Goal: Task Accomplishment & Management: Manage account settings

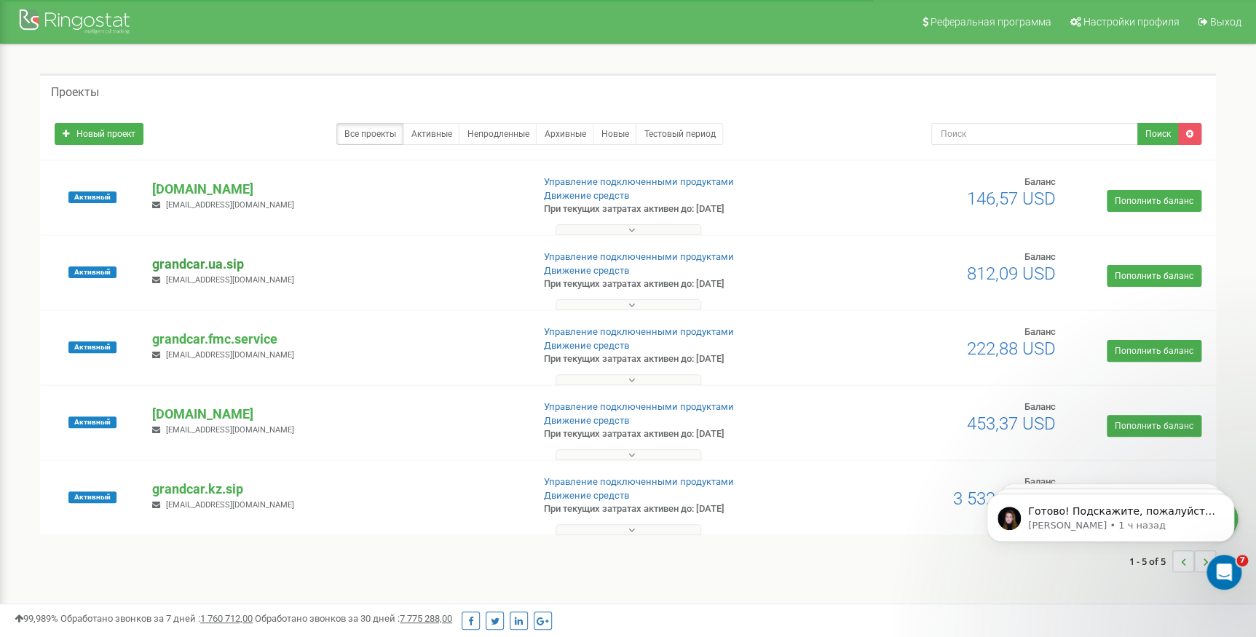
click at [211, 264] on p "grandcar.ua.sip" at bounding box center [336, 264] width 368 height 19
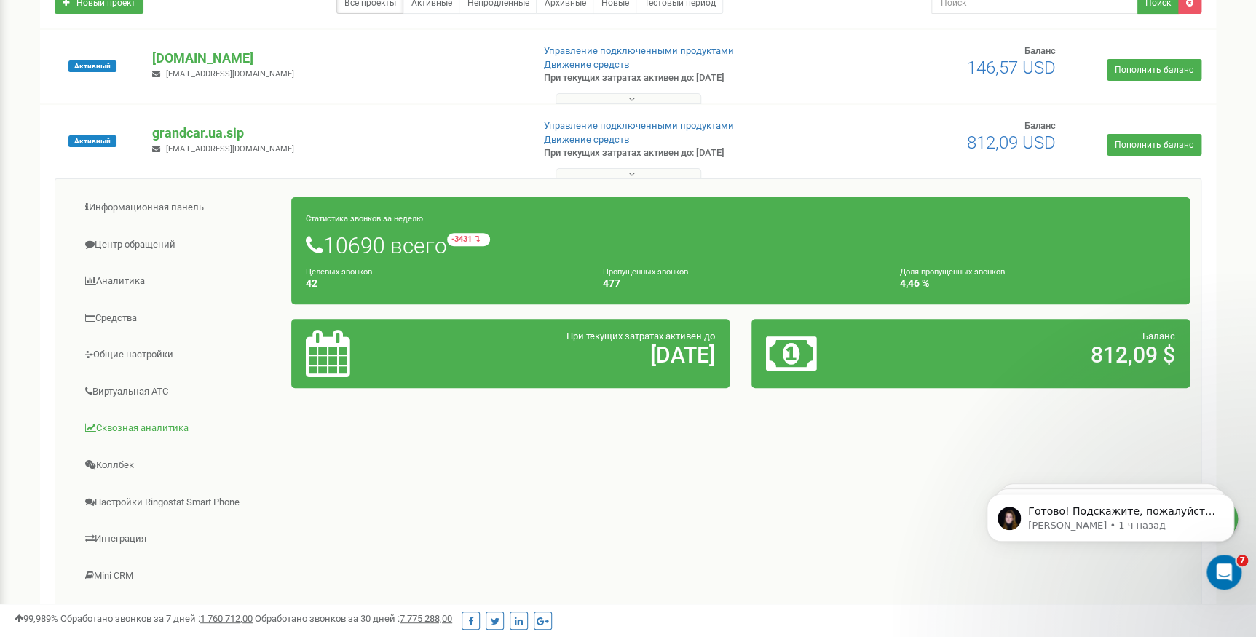
scroll to position [132, 0]
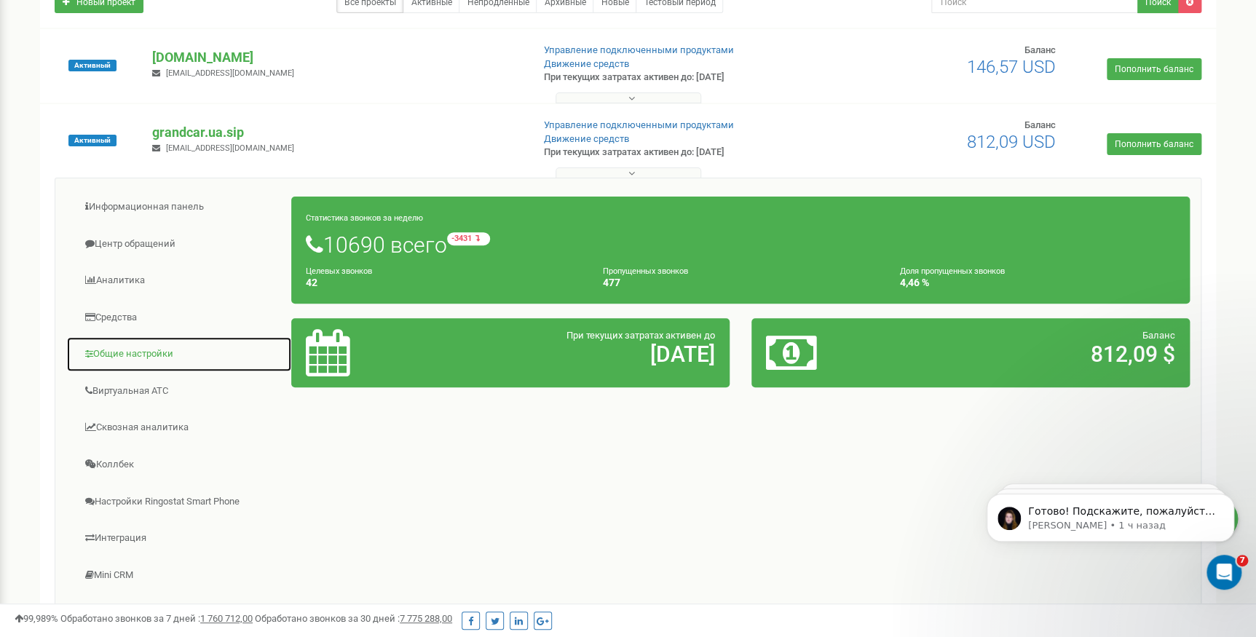
click at [141, 352] on link "Общие настройки" at bounding box center [179, 354] width 226 height 36
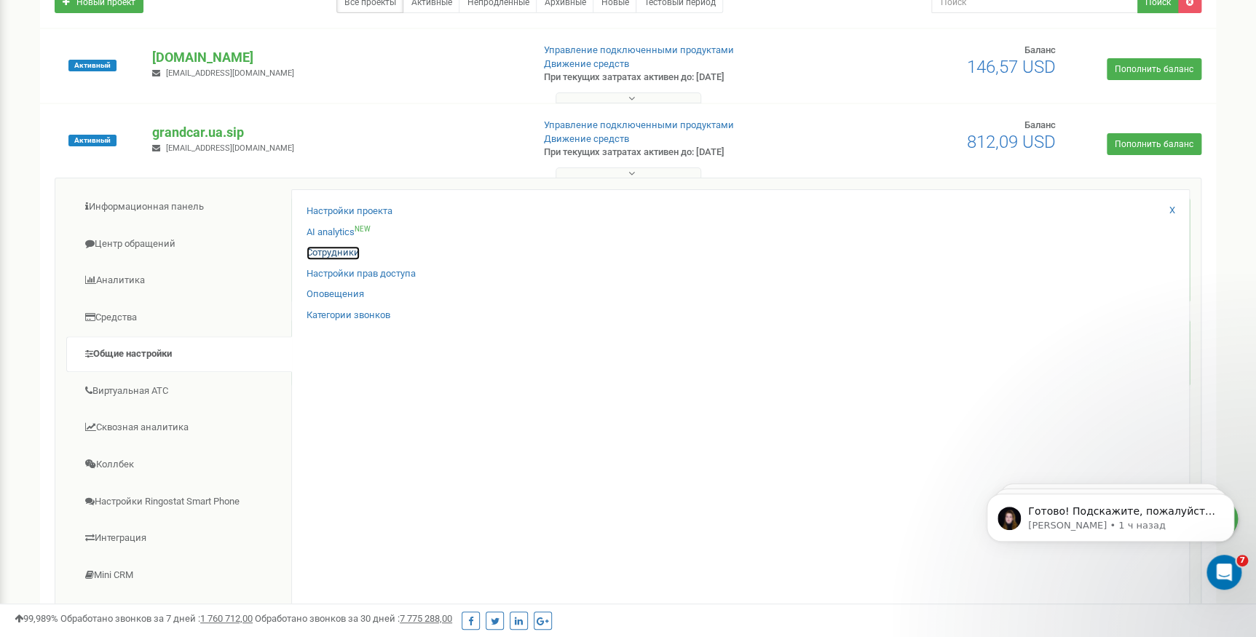
click at [314, 251] on link "Сотрудники" at bounding box center [333, 253] width 53 height 14
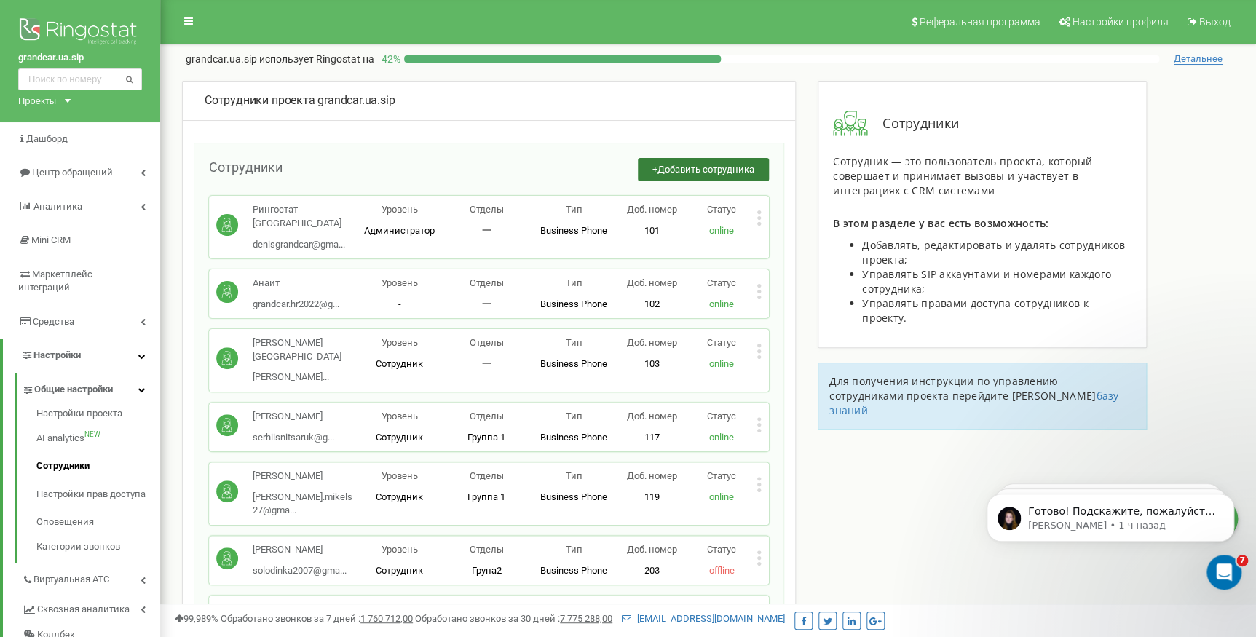
click at [683, 177] on button "+ Добавить сотрудника" at bounding box center [703, 170] width 131 height 24
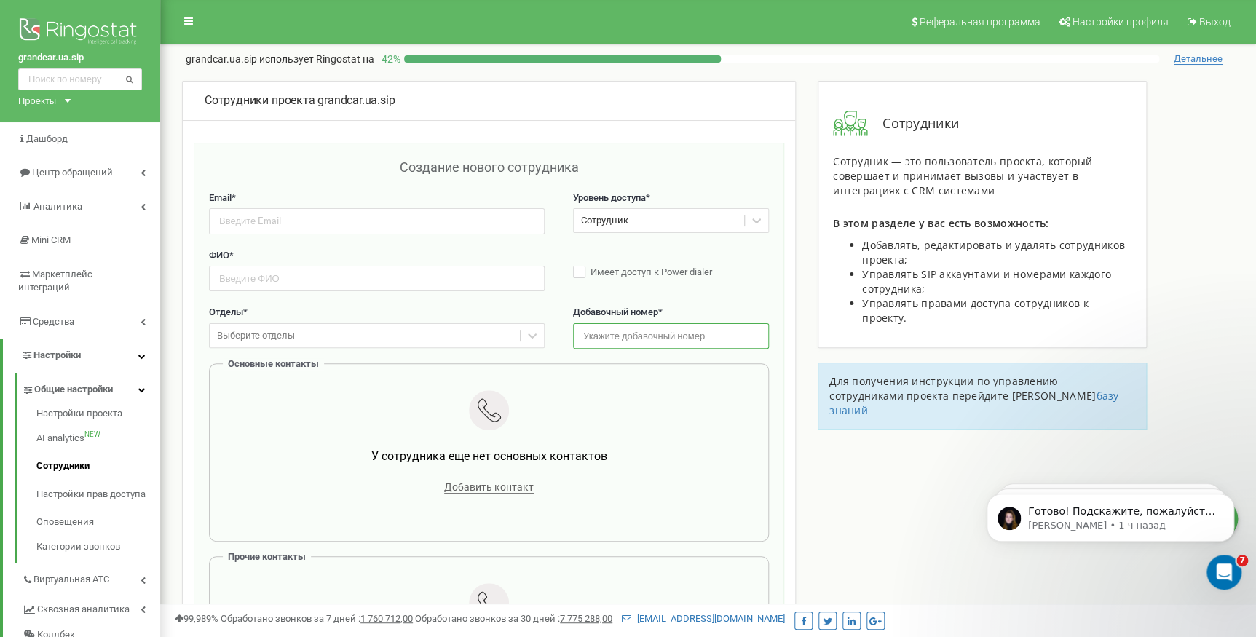
click at [614, 331] on input "text" at bounding box center [671, 335] width 196 height 25
type input "177"
click at [244, 281] on input "text" at bounding box center [377, 278] width 336 height 25
paste input "Островська Інна"
type input "Островська Інна"
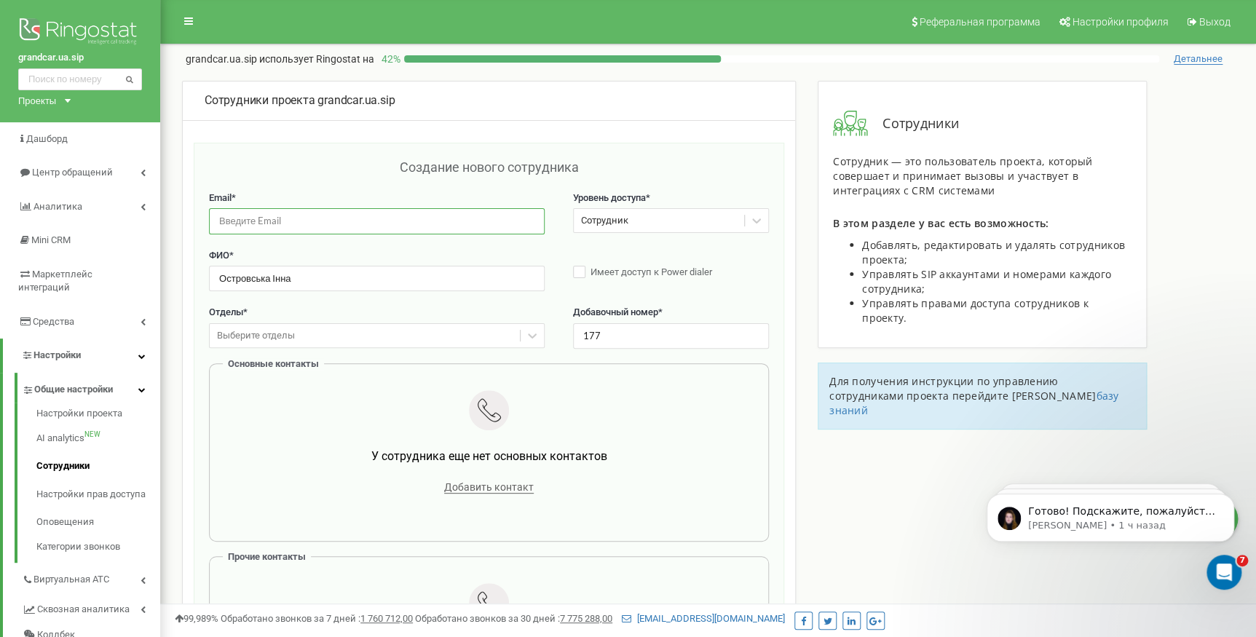
click at [248, 221] on input "email" at bounding box center [377, 220] width 336 height 25
paste input "ostrovskainna9@gmail.com"
type input "ostrovskainna9@gmail.com"
click at [221, 332] on div "Выберите отделы" at bounding box center [256, 336] width 78 height 14
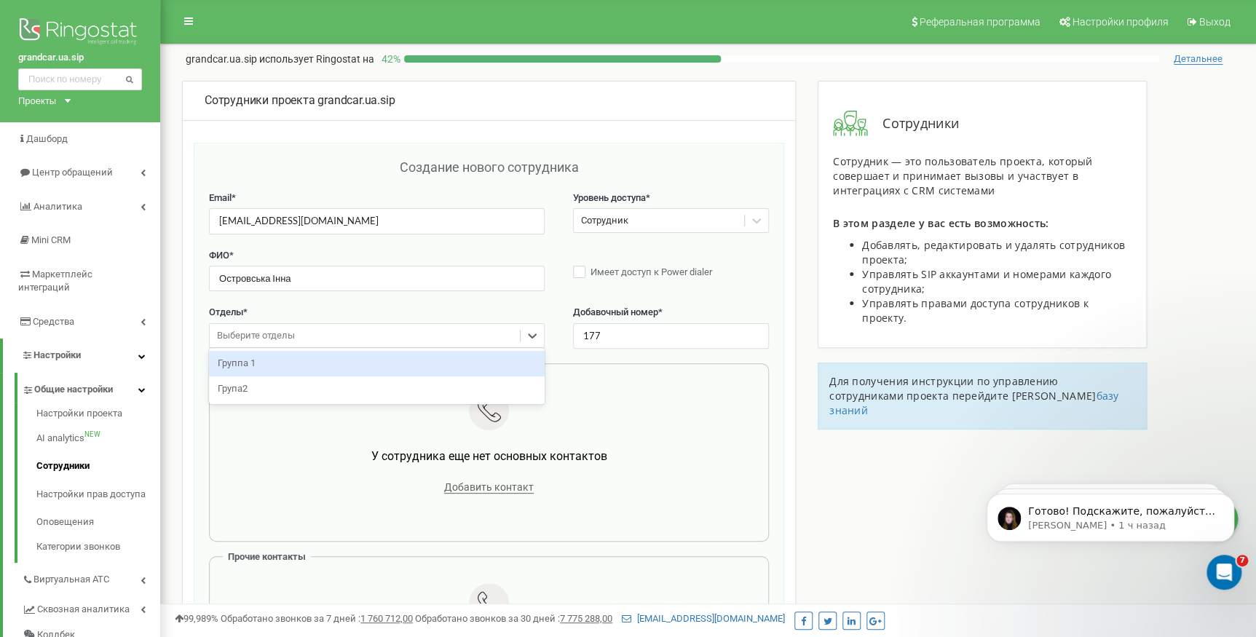
drag, startPoint x: 248, startPoint y: 367, endPoint x: 261, endPoint y: 379, distance: 17.5
click at [248, 368] on div "Группа 1" at bounding box center [377, 363] width 336 height 25
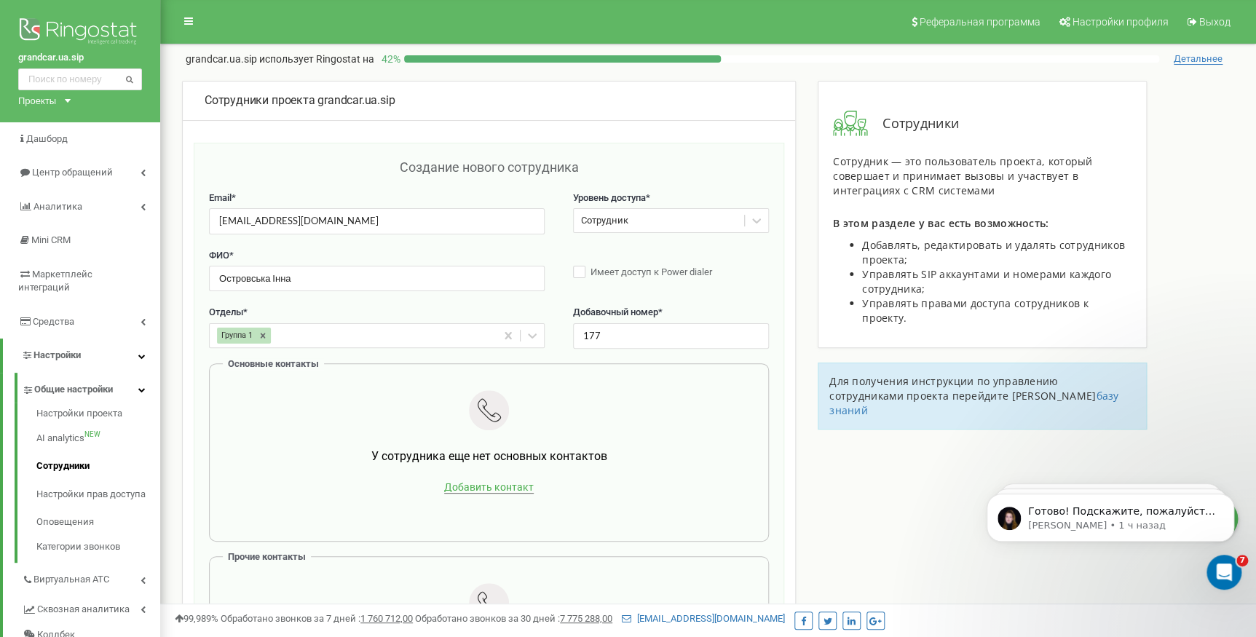
click at [468, 481] on span "Добавить контакт" at bounding box center [489, 487] width 90 height 12
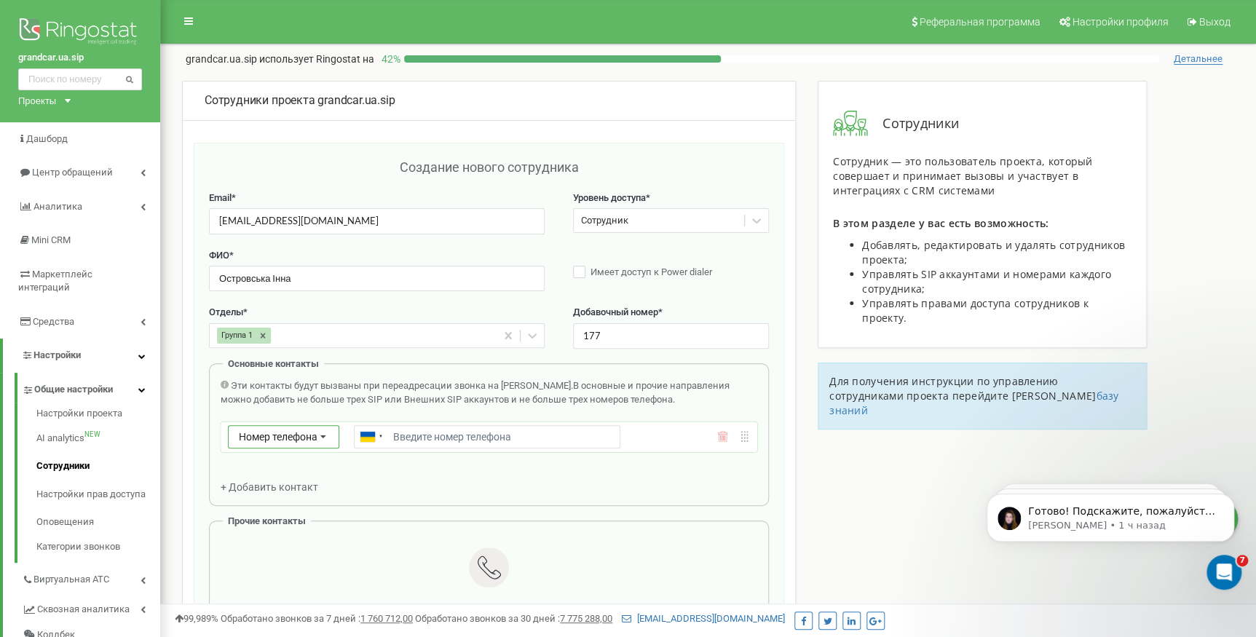
click at [306, 436] on span "Номер телефона" at bounding box center [278, 437] width 79 height 12
click at [277, 479] on div "SIP" at bounding box center [284, 478] width 110 height 21
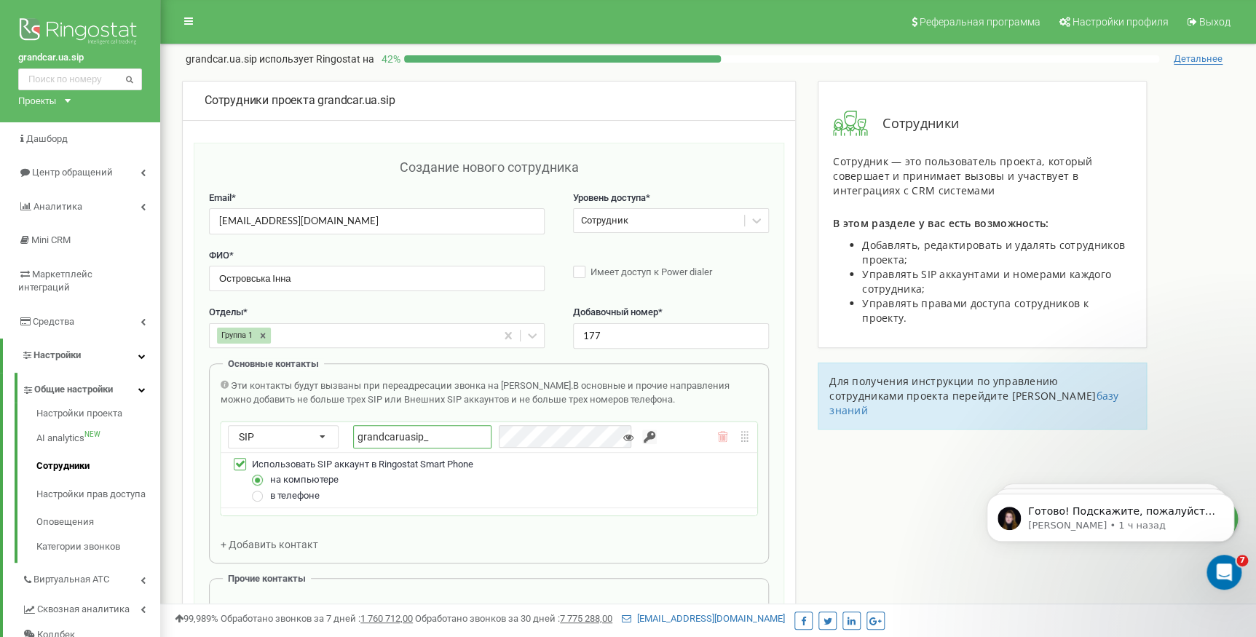
click at [460, 436] on input "grandcaruasip_" at bounding box center [422, 436] width 138 height 23
type input "grandcaruasip_ostrovska"
click at [642, 435] on input "button" at bounding box center [649, 437] width 15 height 15
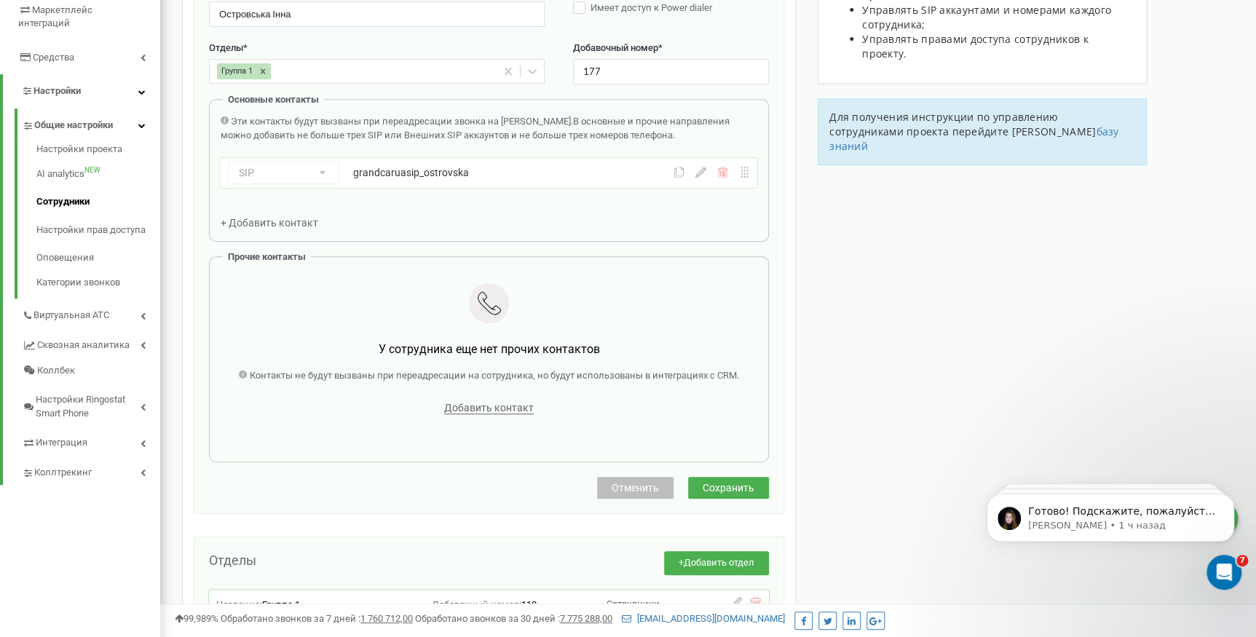
click at [717, 488] on span "Сохранить" at bounding box center [729, 488] width 52 height 12
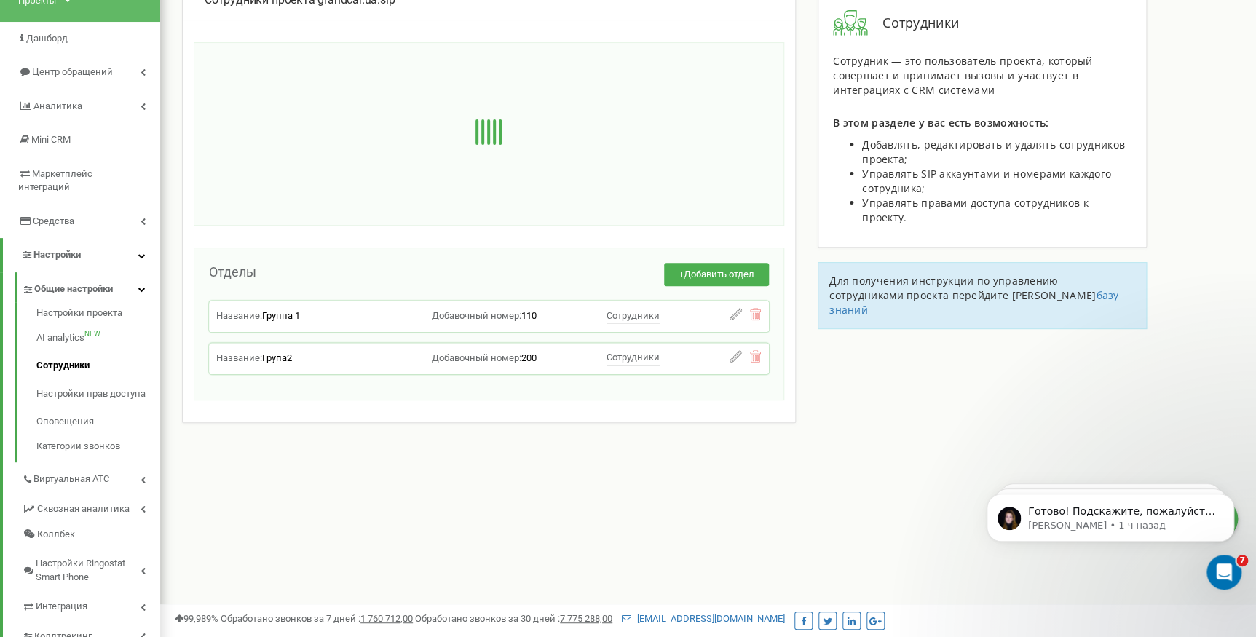
scroll to position [38, 0]
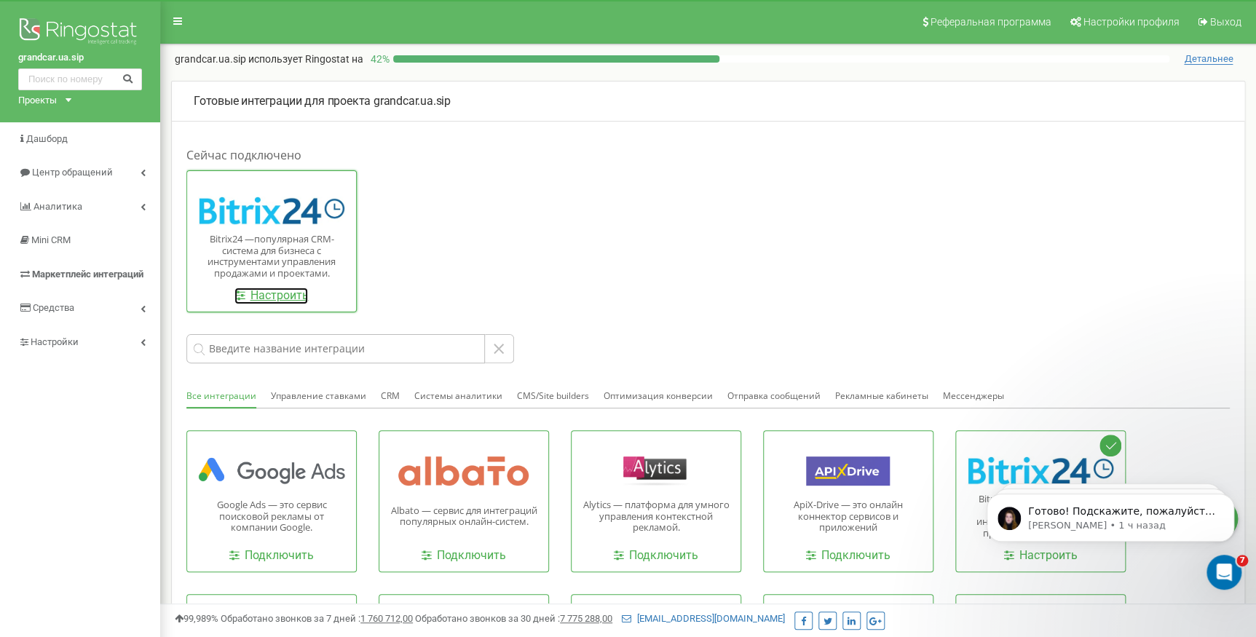
click at [284, 298] on link "Настроить" at bounding box center [272, 296] width 74 height 17
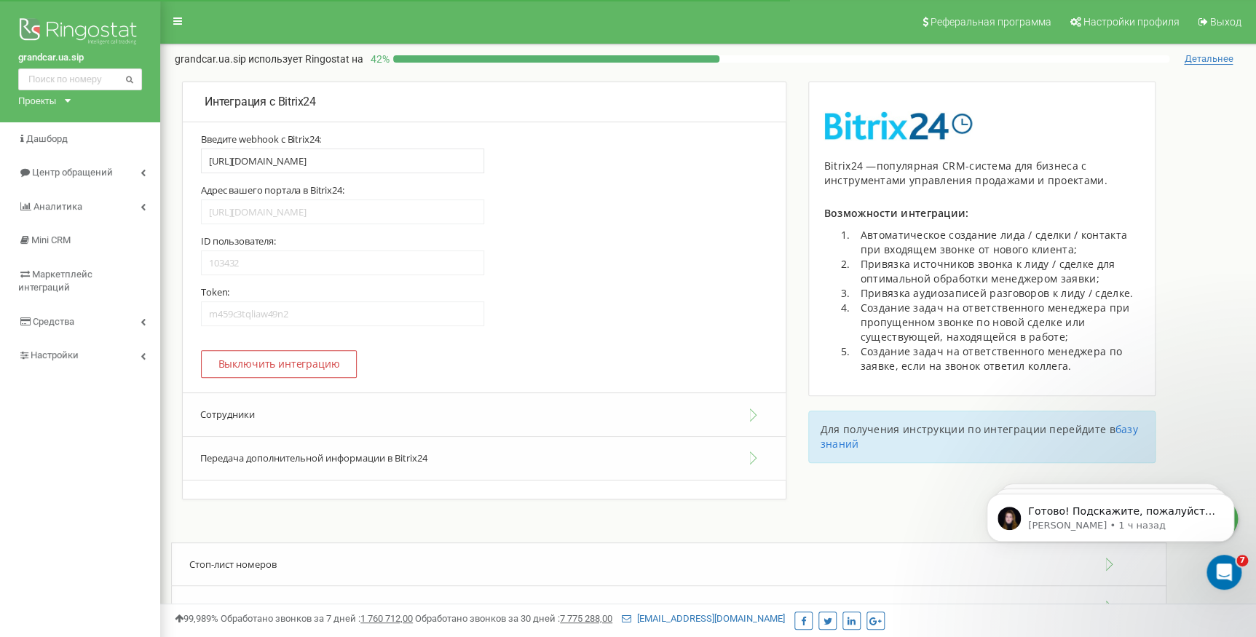
click at [266, 425] on button "Сотрудники" at bounding box center [484, 415] width 603 height 44
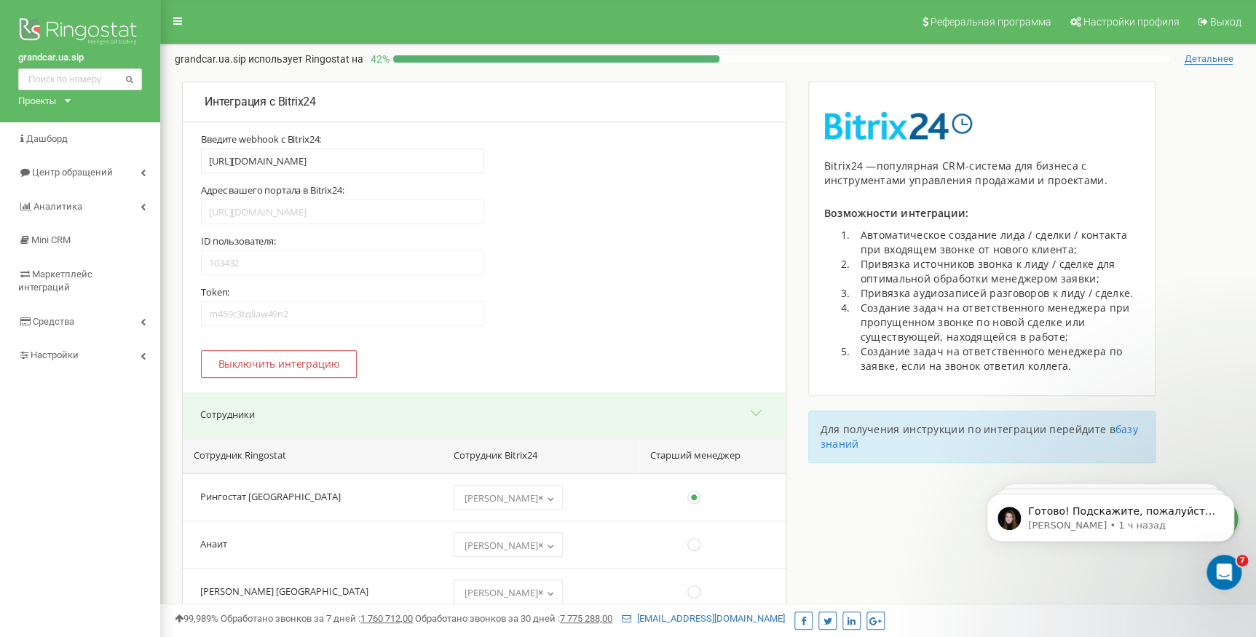
scroll to position [1787, 0]
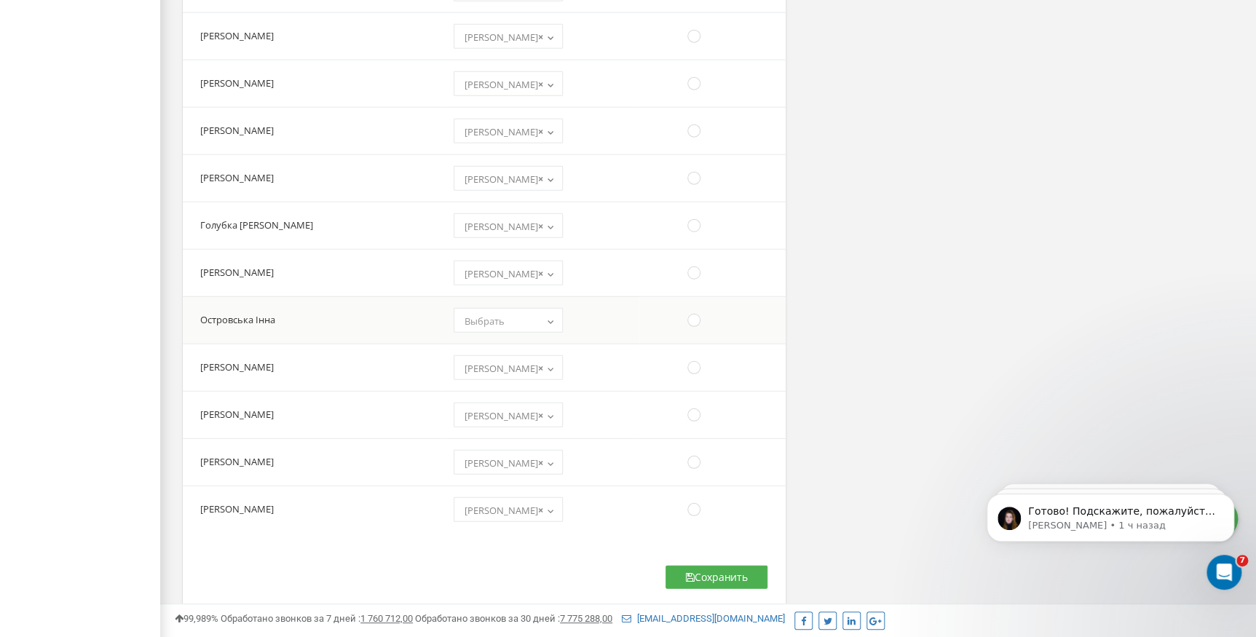
click at [468, 320] on span "Выбрать" at bounding box center [485, 321] width 40 height 13
select select "611390"
click at [699, 583] on button "Сохранить" at bounding box center [717, 577] width 102 height 23
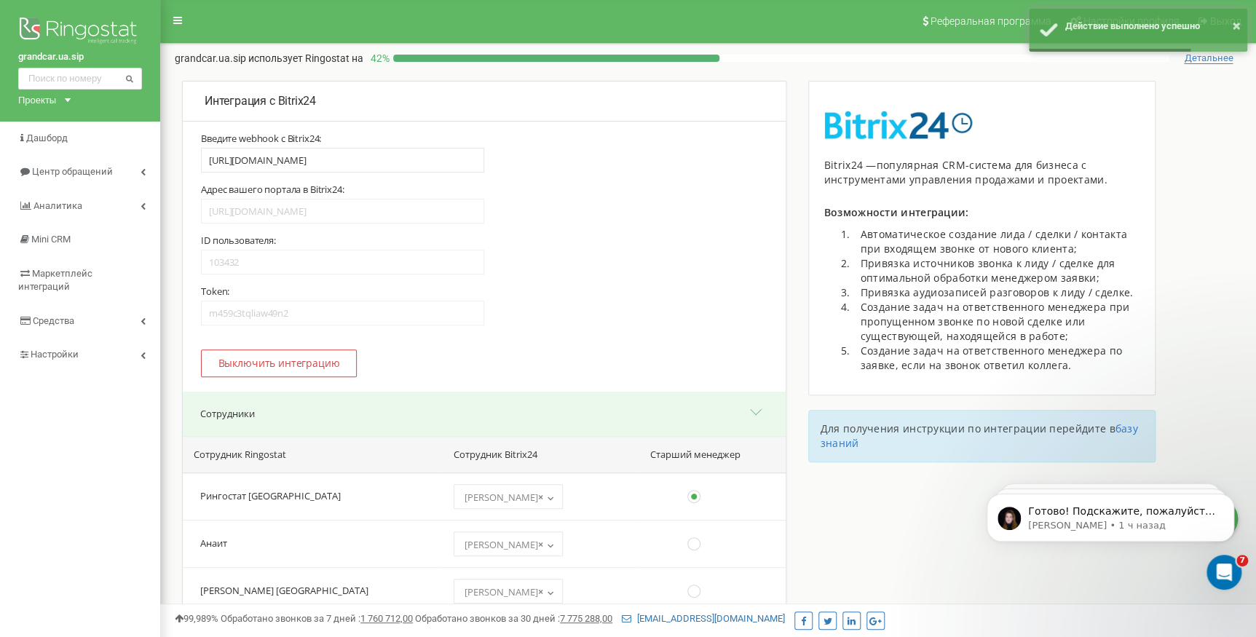
scroll to position [0, 0]
click at [84, 341] on link "Настройки" at bounding box center [80, 356] width 160 height 34
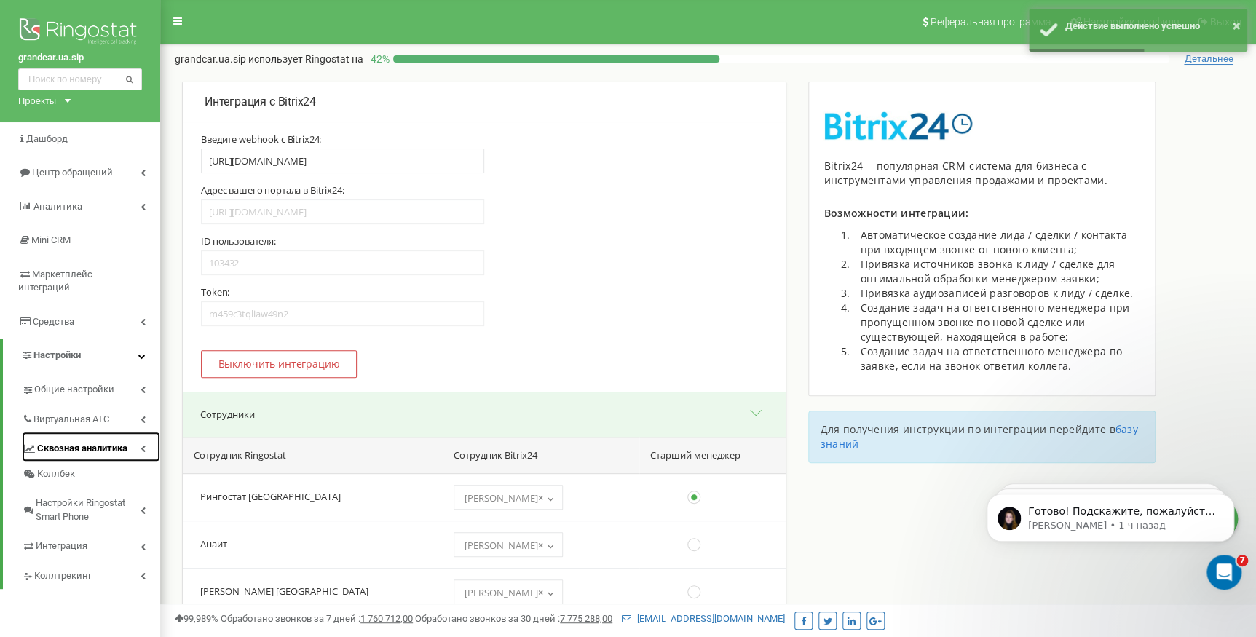
click at [84, 442] on span "Сквозная аналитика" at bounding box center [82, 449] width 90 height 14
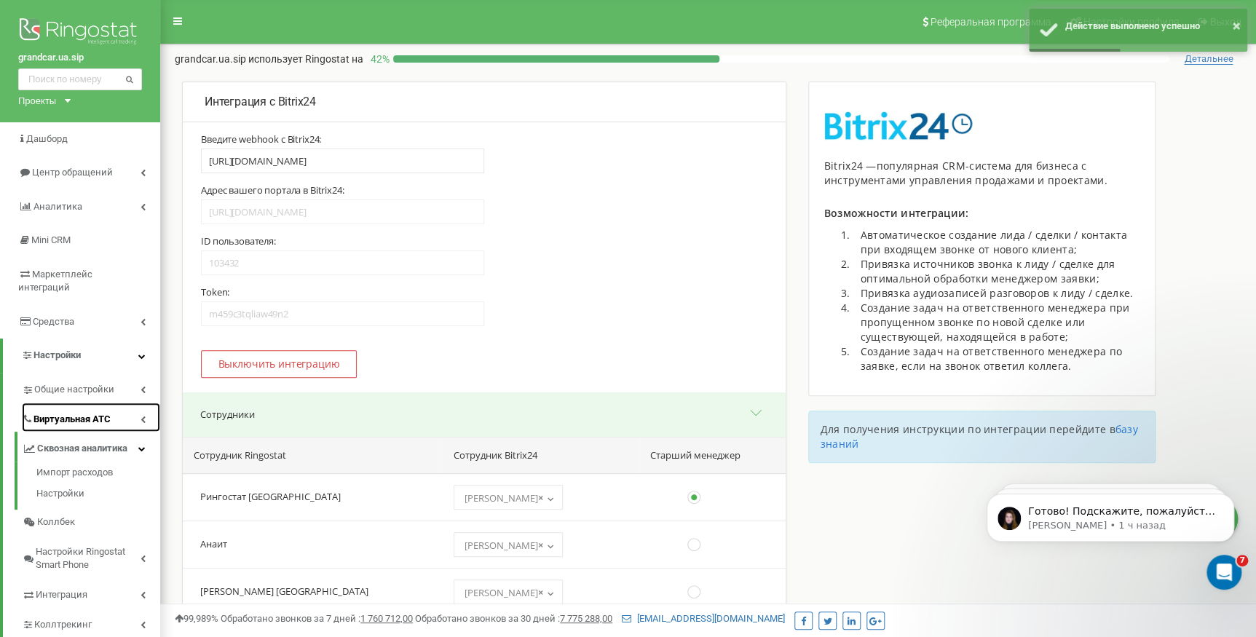
click at [79, 413] on span "Виртуальная АТС" at bounding box center [72, 420] width 77 height 14
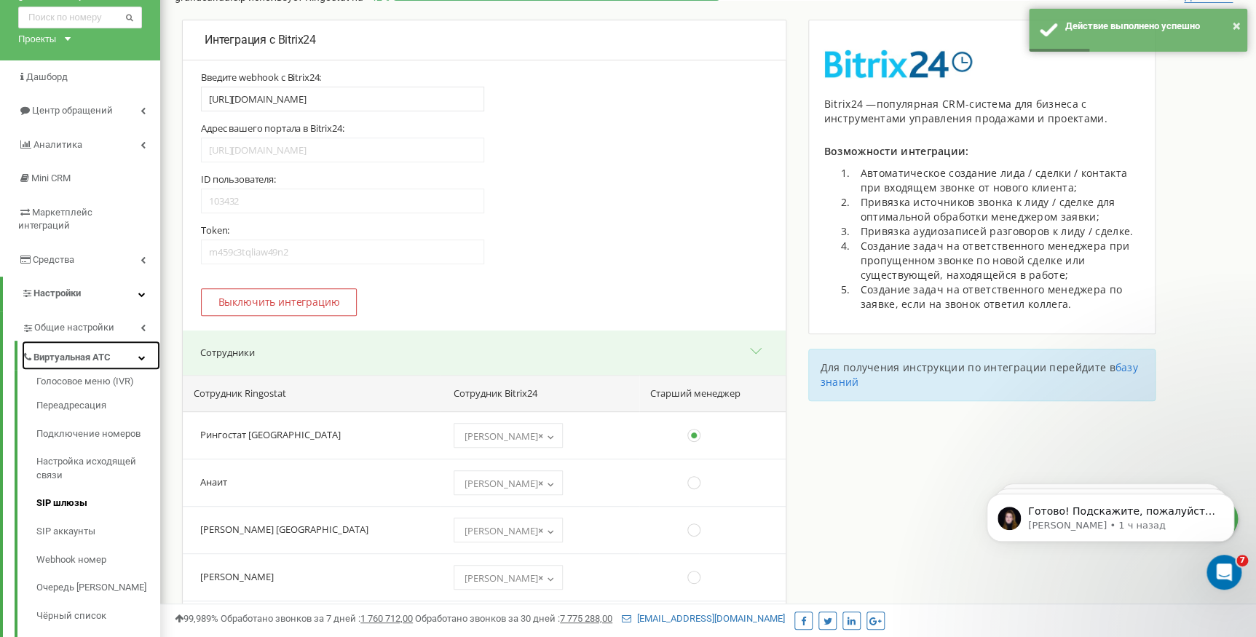
scroll to position [66, 0]
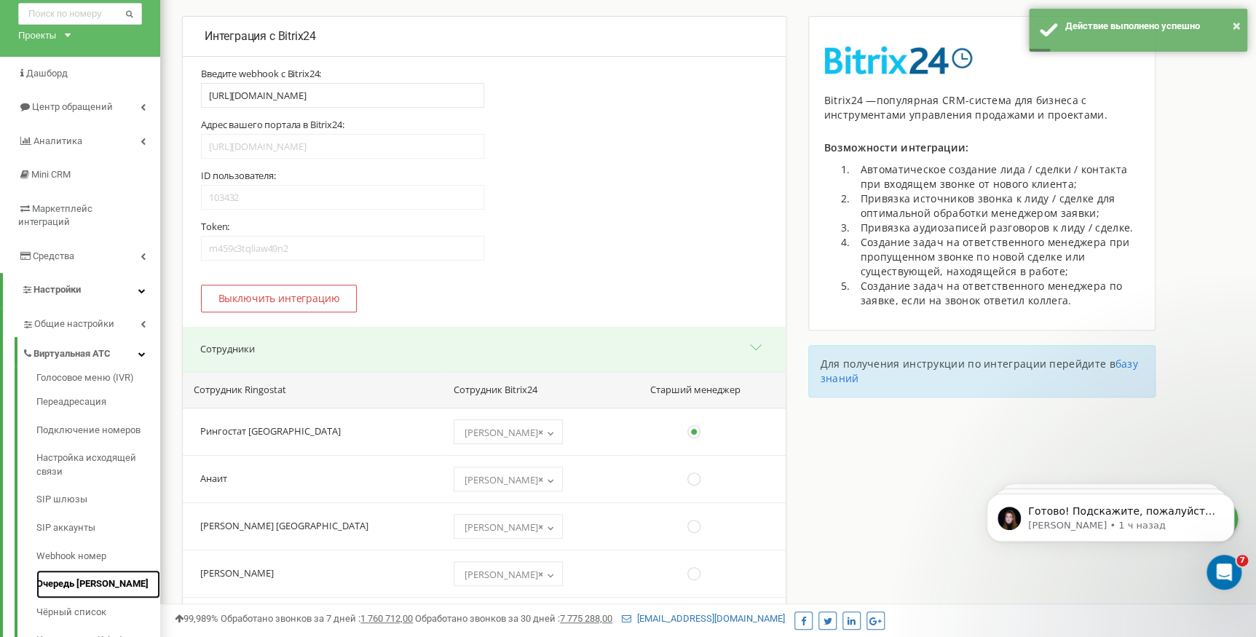
click at [73, 570] on link "Очередь звонков" at bounding box center [98, 584] width 124 height 28
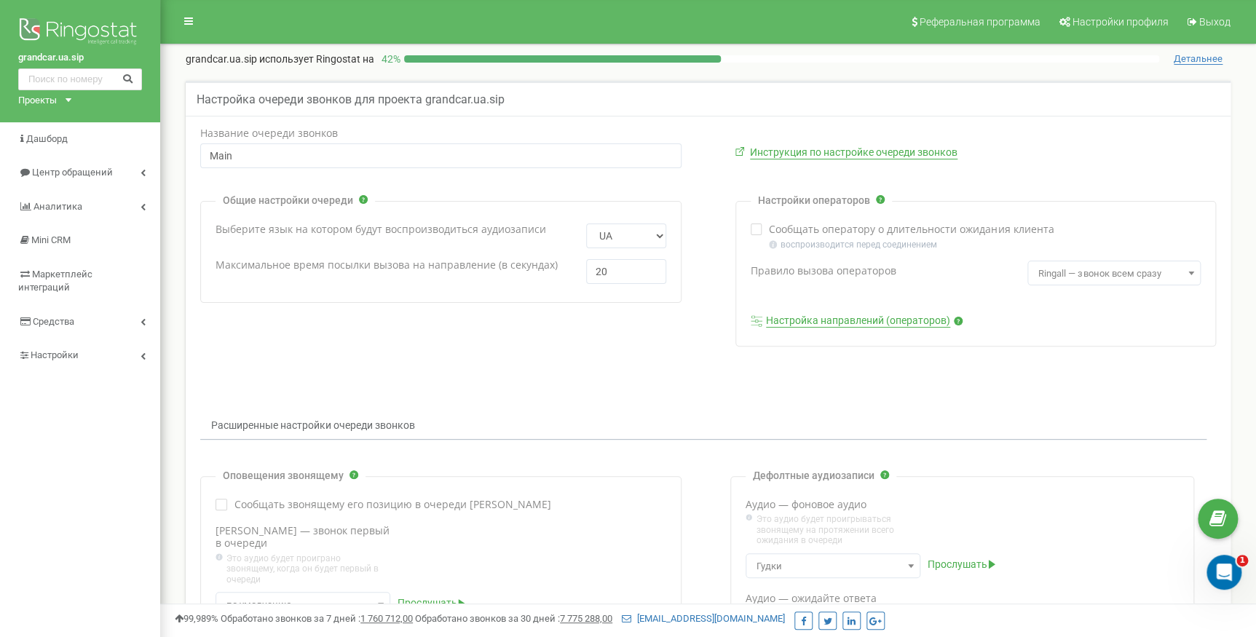
click at [867, 317] on link "Настройка направлений (операторов)" at bounding box center [858, 321] width 184 height 13
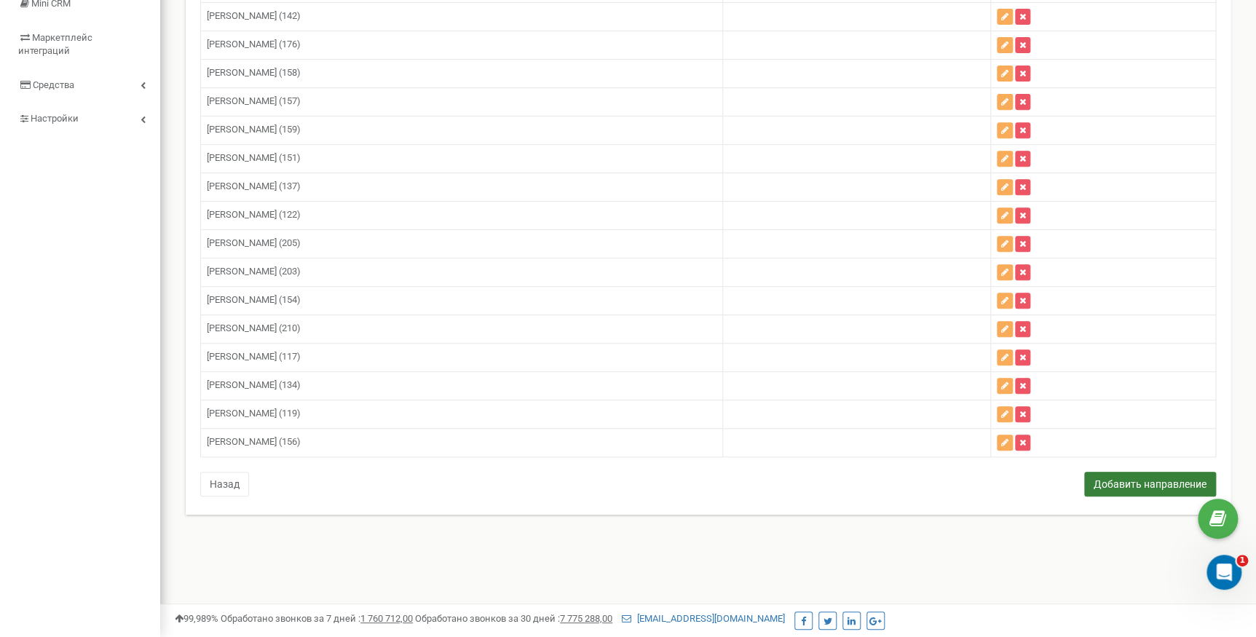
click at [1110, 472] on button "Добавить направление" at bounding box center [1150, 484] width 132 height 25
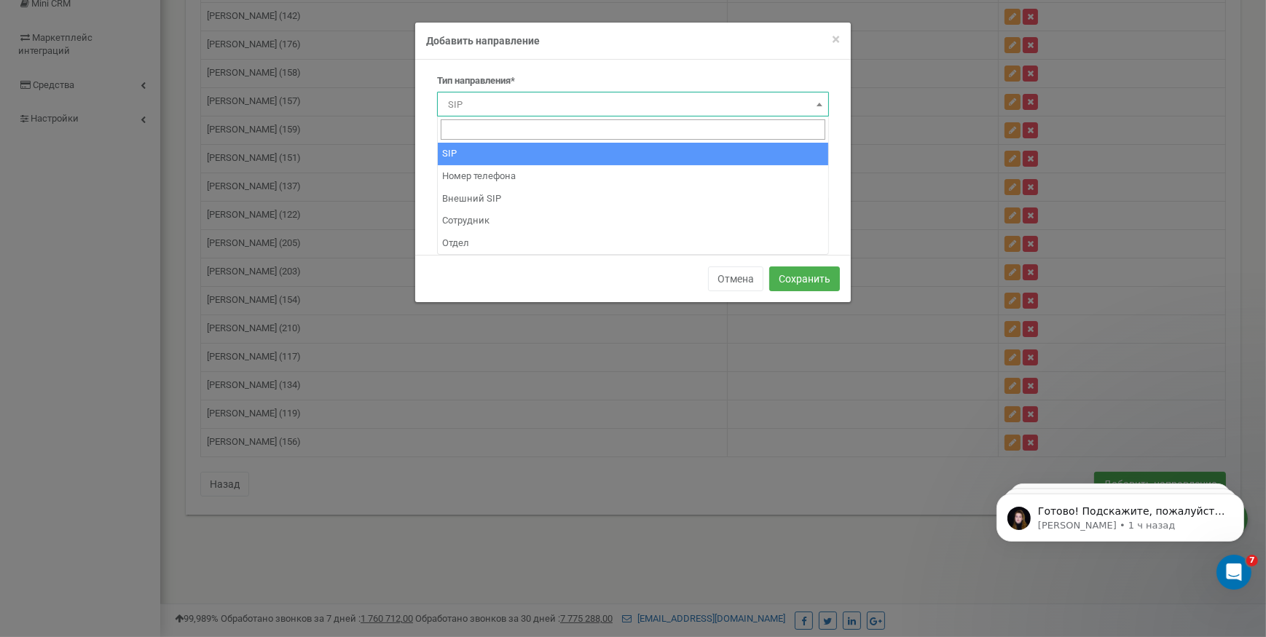
click at [487, 109] on span "SIP" at bounding box center [633, 105] width 382 height 20
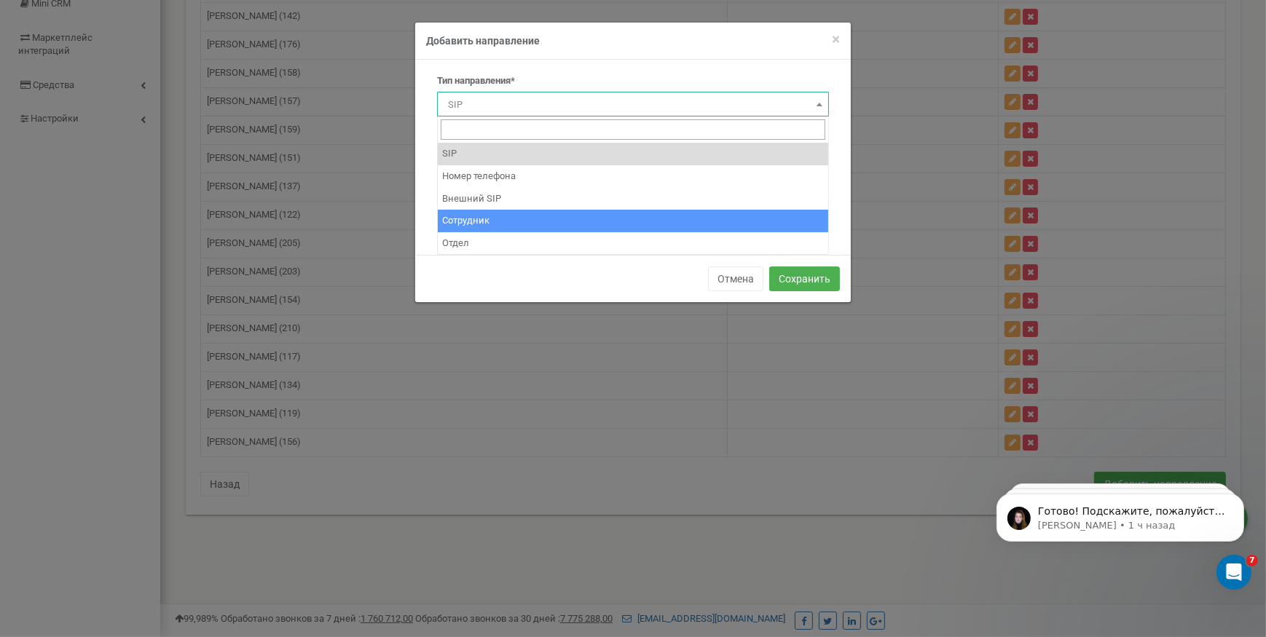
select select "Employee"
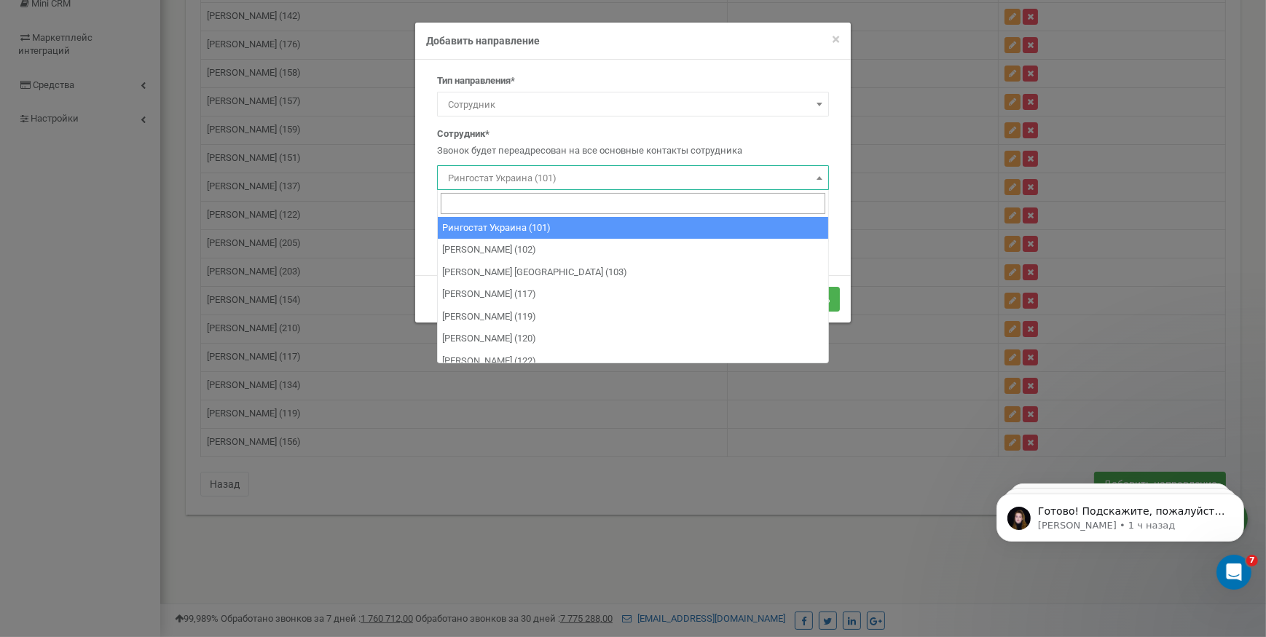
click at [481, 173] on span "Рингостат Украина (101)" at bounding box center [633, 178] width 382 height 20
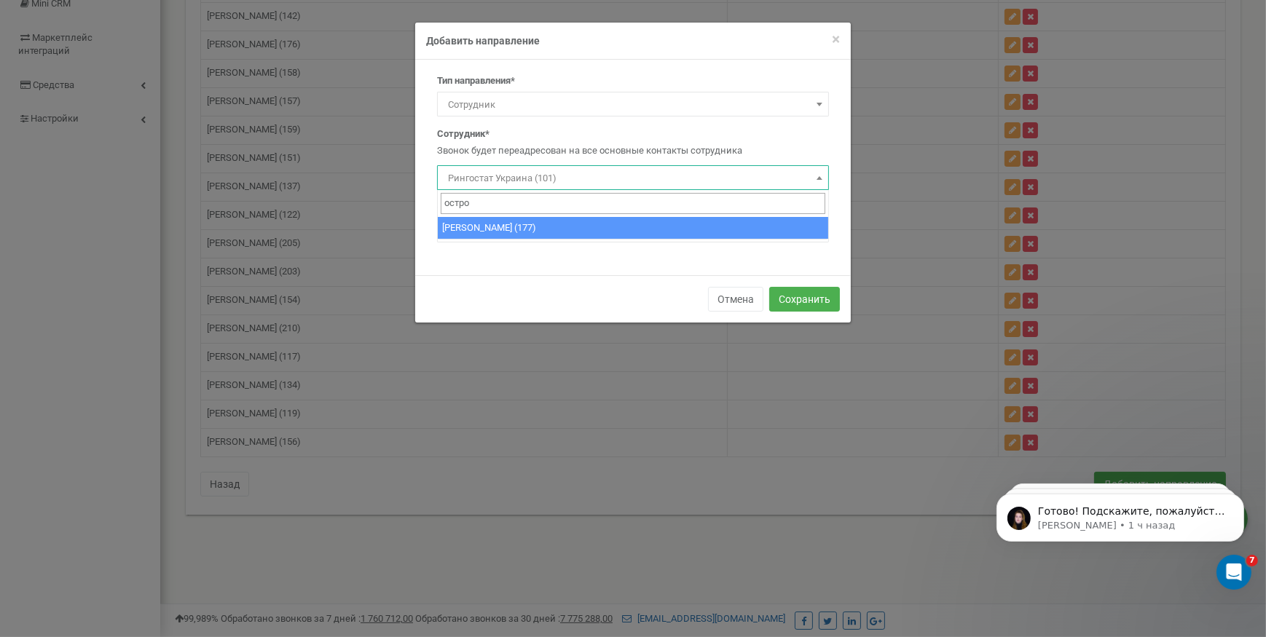
type input "остро"
select select "485865"
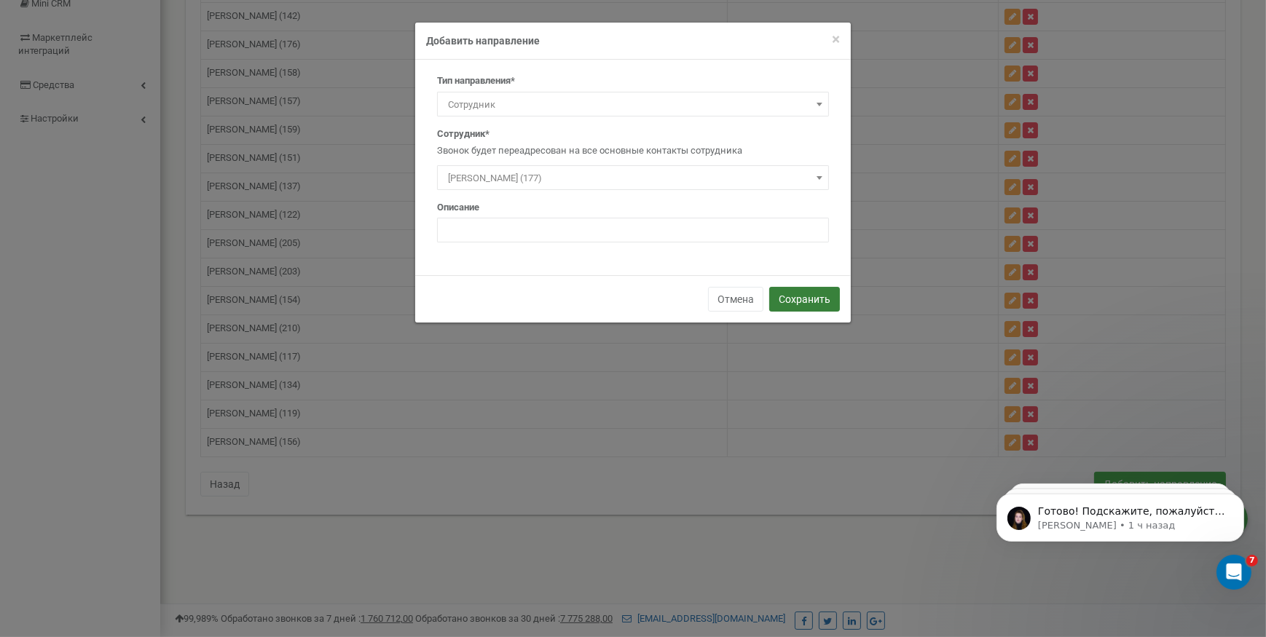
click at [792, 291] on button "Сохранить" at bounding box center [804, 299] width 71 height 25
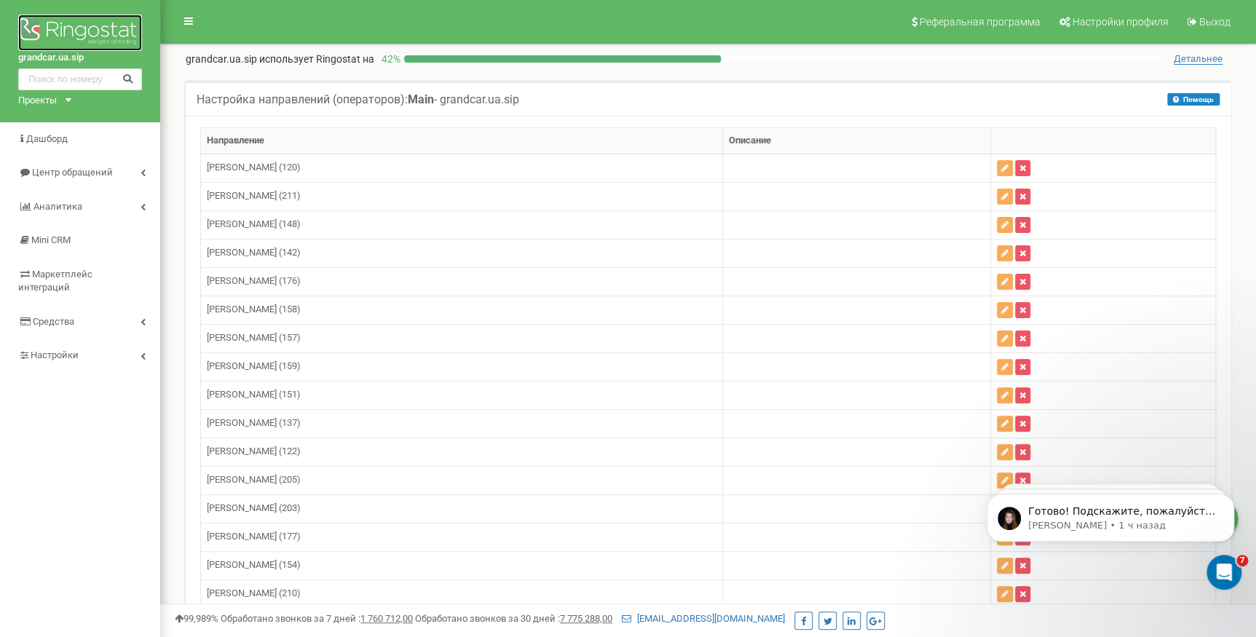
click at [65, 29] on img at bounding box center [80, 33] width 124 height 36
